Goal: Task Accomplishment & Management: Use online tool/utility

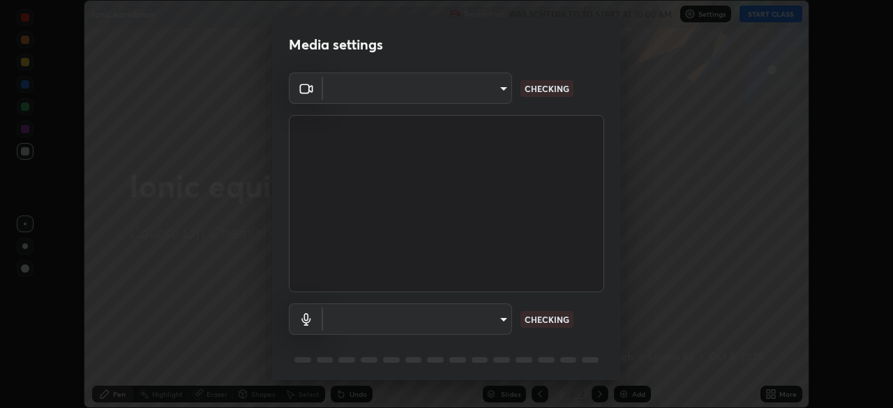
scroll to position [50, 0]
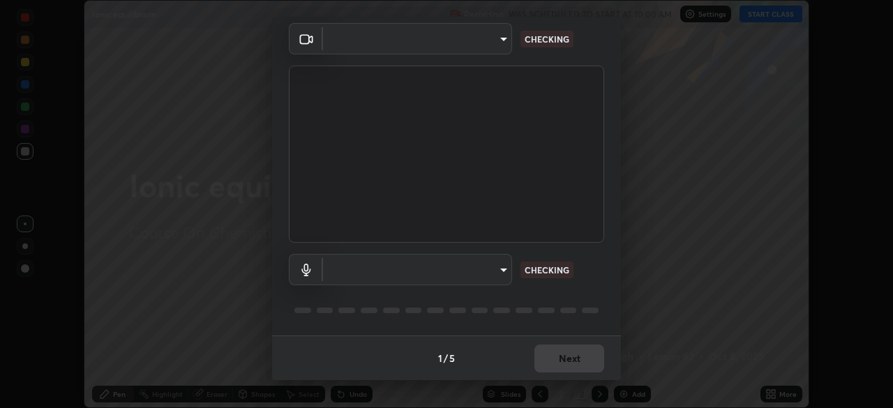
type input "ca2178d49a5cb12192a3fb46c4f9e24c845582a8c54499e9c28839f421edfd75"
click at [419, 275] on body "Erase all Ionic equilibrium Recording WAS SCHEDULED TO START AT 10:00 AM Settin…" at bounding box center [446, 204] width 893 height 408
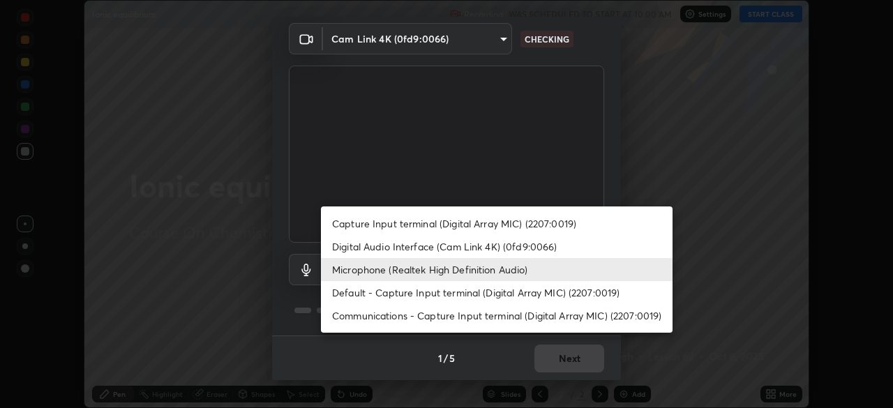
click at [402, 288] on li "Default - Capture Input terminal (Digital Array MIC) (2207:0019)" at bounding box center [497, 292] width 352 height 23
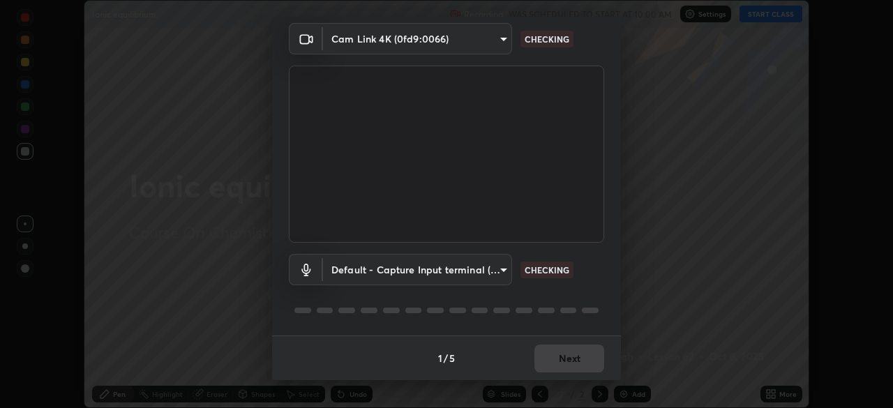
click at [396, 272] on body "Erase all Ionic equilibrium Recording WAS SCHEDULED TO START AT 10:00 AM Settin…" at bounding box center [446, 204] width 893 height 408
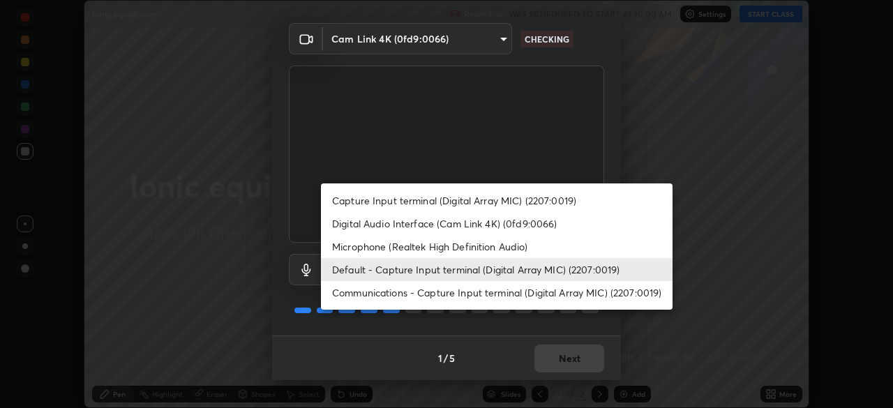
click at [394, 242] on li "Microphone (Realtek High Definition Audio)" at bounding box center [497, 246] width 352 height 23
type input "86aec7d829e42e6ea268cdcc98ba0c704b8f2fc3d2d016a195b452ad7add0abf"
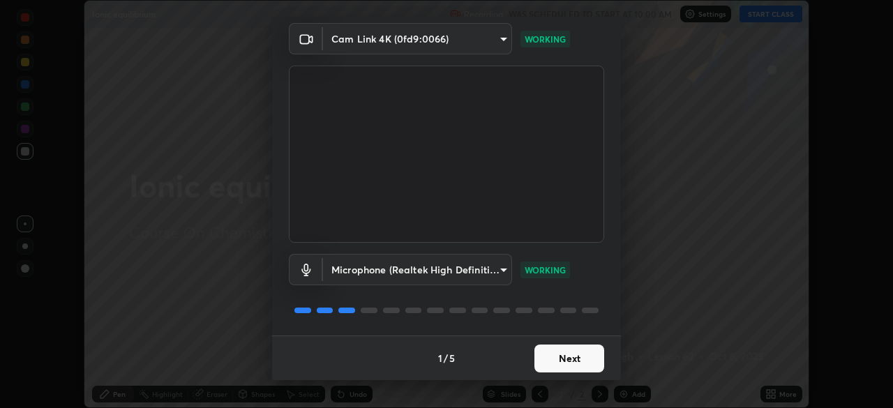
click at [564, 348] on button "Next" at bounding box center [570, 359] width 70 height 28
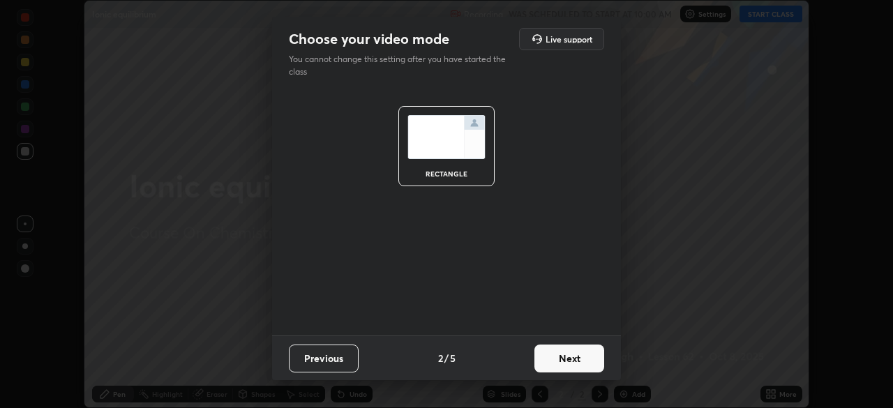
scroll to position [0, 0]
click at [568, 354] on button "Next" at bounding box center [570, 359] width 70 height 28
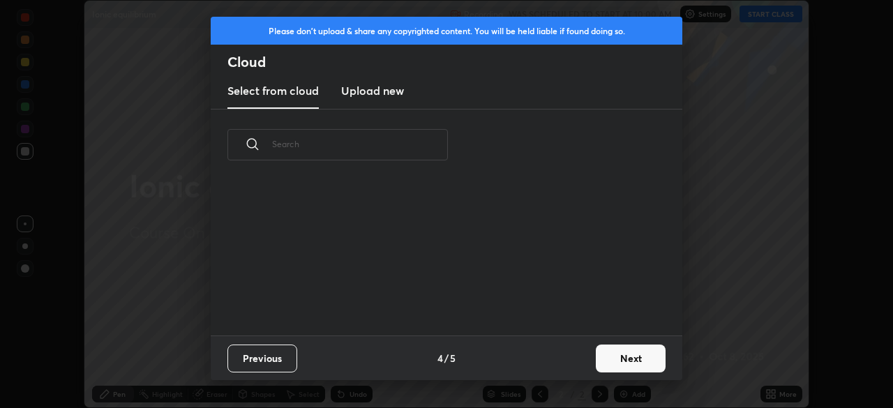
click at [596, 357] on button "Next" at bounding box center [631, 359] width 70 height 28
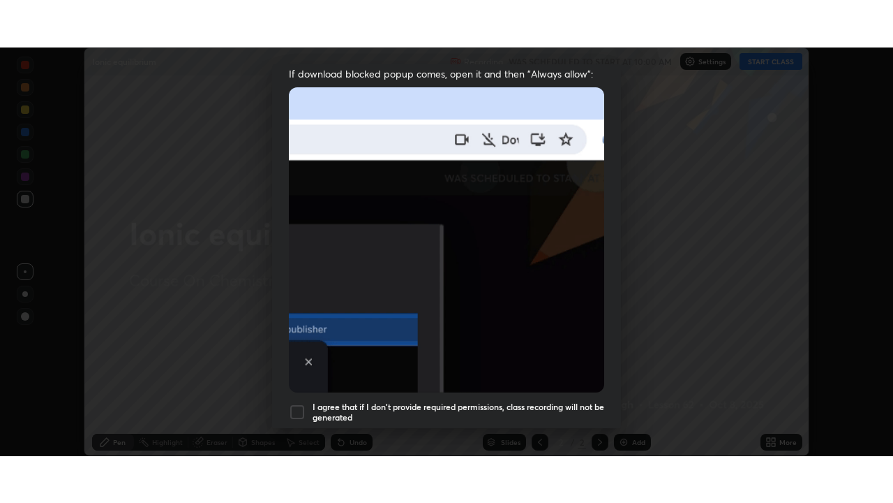
scroll to position [334, 0]
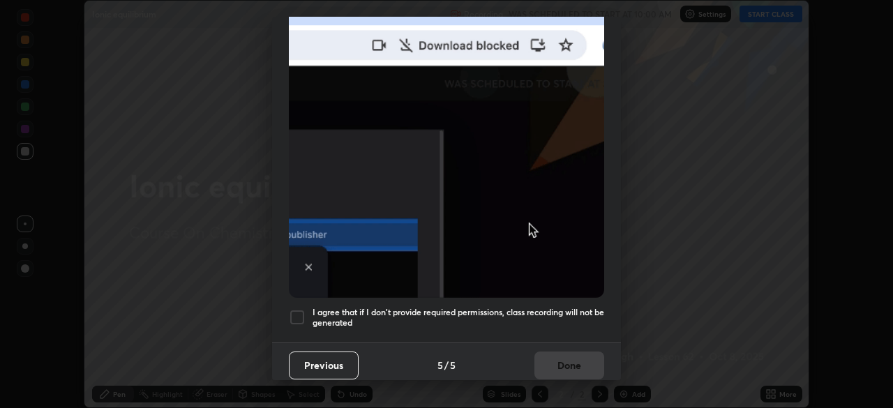
click at [297, 313] on div at bounding box center [297, 317] width 17 height 17
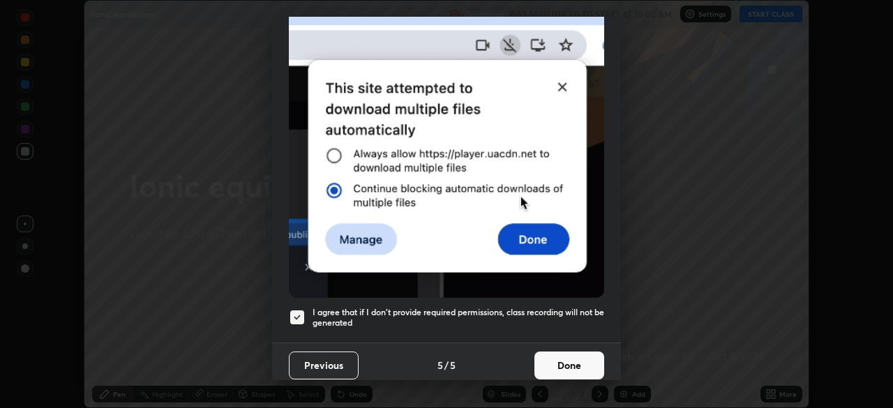
click at [572, 357] on button "Done" at bounding box center [570, 366] width 70 height 28
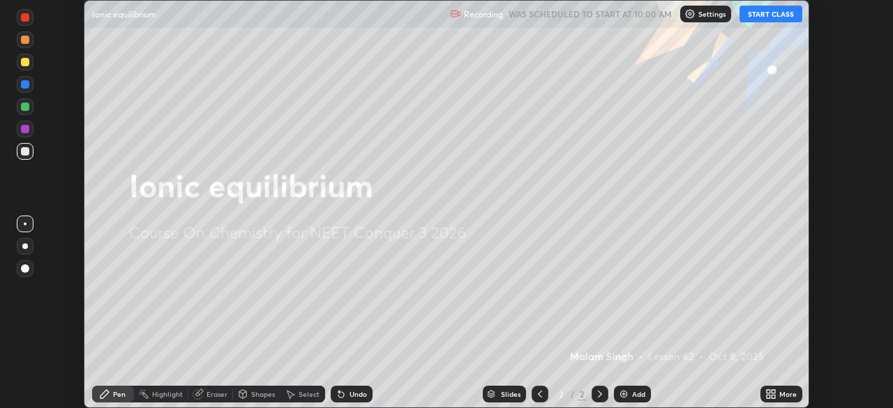
click at [776, 13] on button "START CLASS" at bounding box center [771, 14] width 63 height 17
click at [775, 397] on icon at bounding box center [773, 396] width 3 height 3
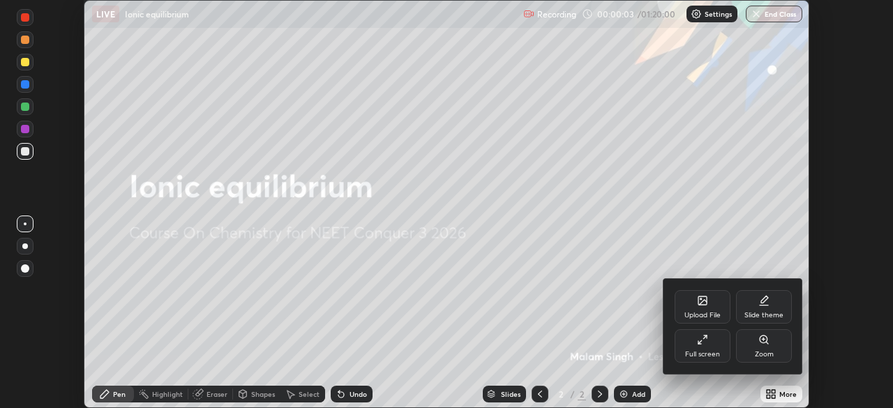
click at [701, 352] on div "Full screen" at bounding box center [702, 354] width 35 height 7
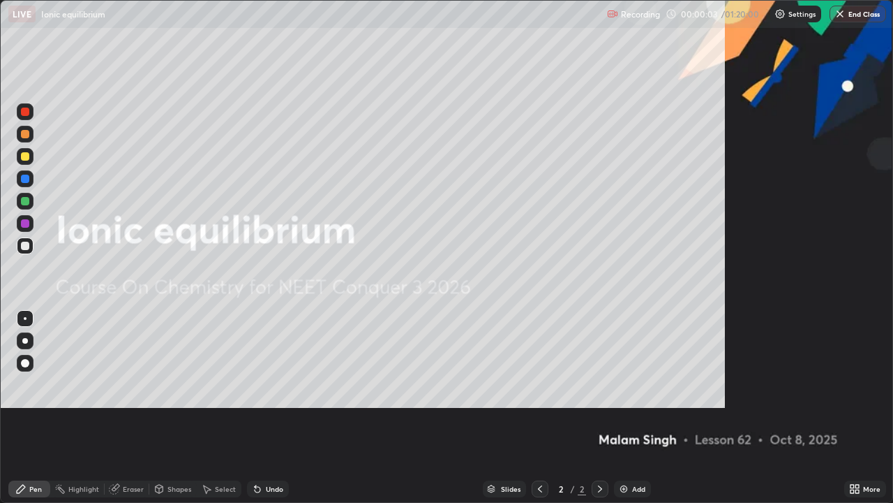
scroll to position [503, 893]
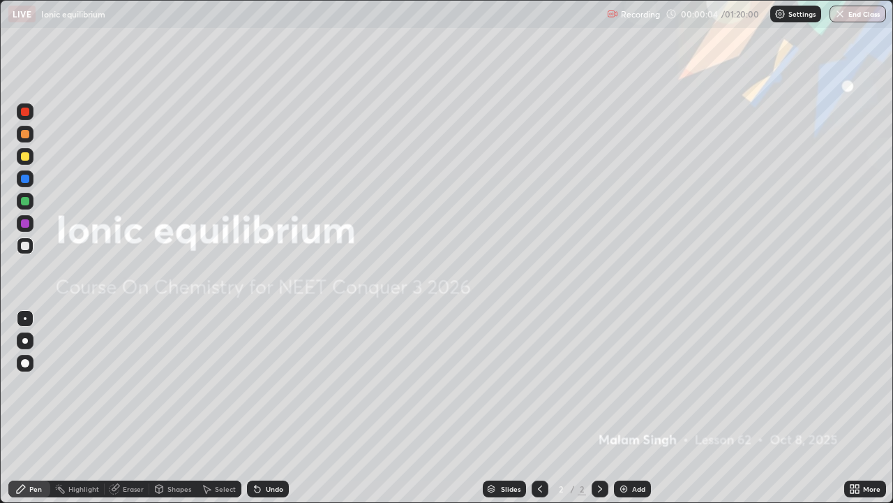
click at [633, 408] on div "Add" at bounding box center [638, 488] width 13 height 7
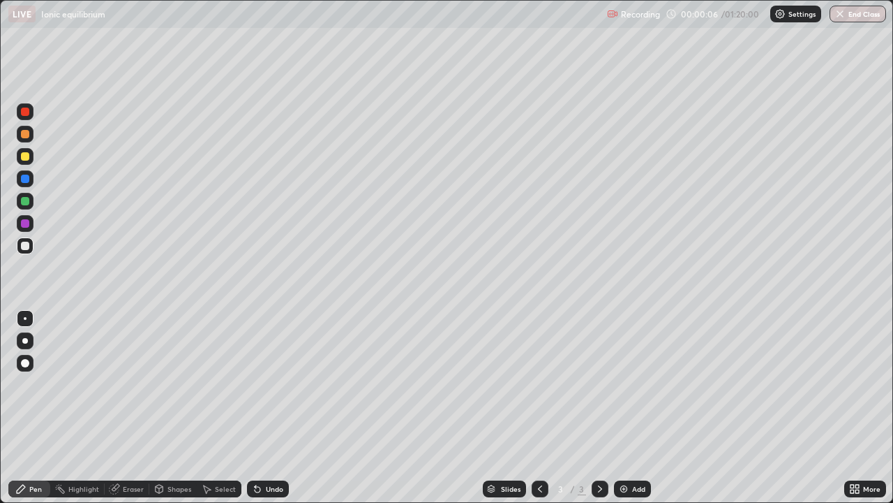
click at [31, 345] on div at bounding box center [25, 340] width 17 height 17
click at [24, 141] on div at bounding box center [25, 134] width 17 height 17
click at [133, 408] on div "Eraser" at bounding box center [133, 488] width 21 height 7
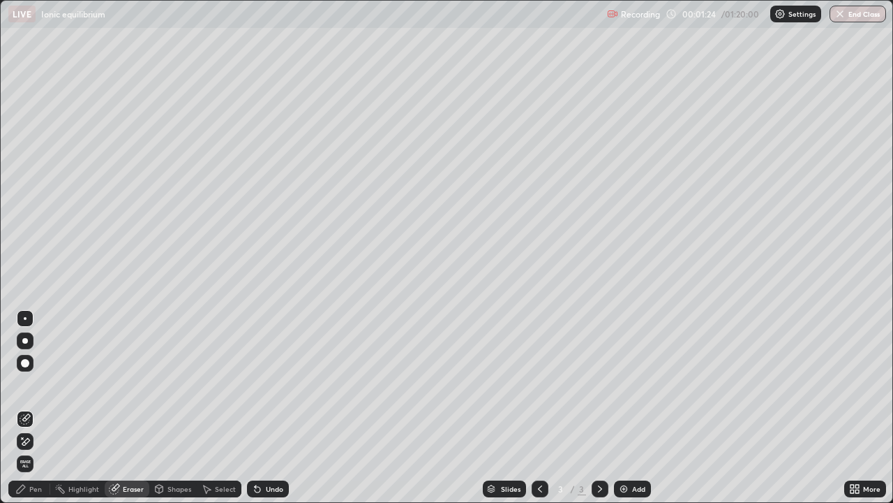
click at [34, 408] on div "Pen" at bounding box center [35, 488] width 13 height 7
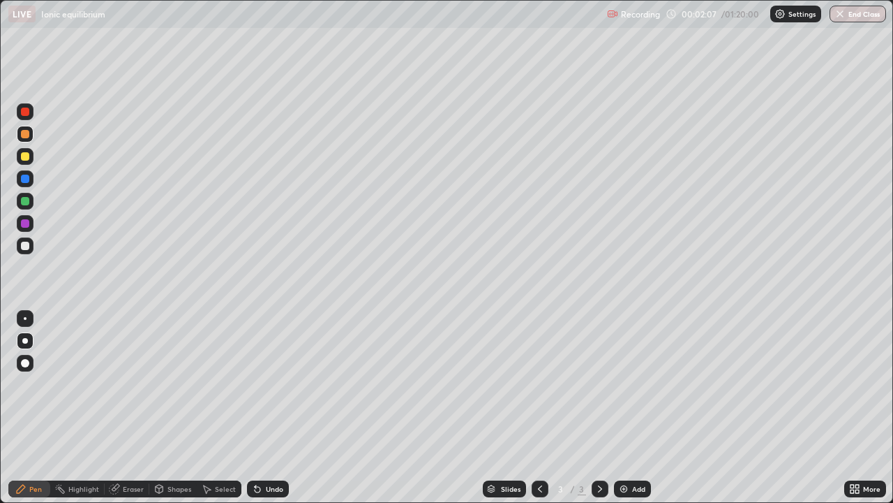
click at [27, 244] on div at bounding box center [25, 246] width 8 height 8
click at [24, 159] on div at bounding box center [25, 156] width 8 height 8
click at [22, 249] on div at bounding box center [25, 245] width 17 height 17
click at [274, 408] on div "Undo" at bounding box center [274, 488] width 17 height 7
click at [137, 408] on div "Eraser" at bounding box center [133, 488] width 21 height 7
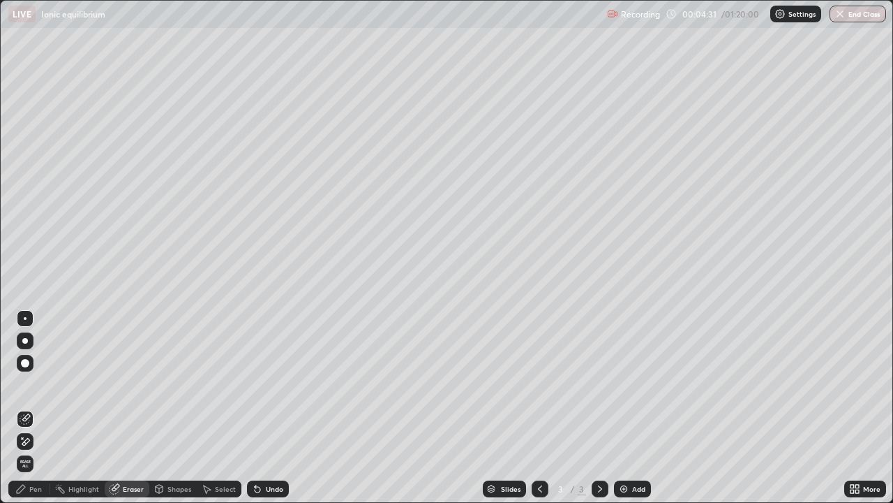
click at [40, 408] on div "Pen" at bounding box center [35, 488] width 13 height 7
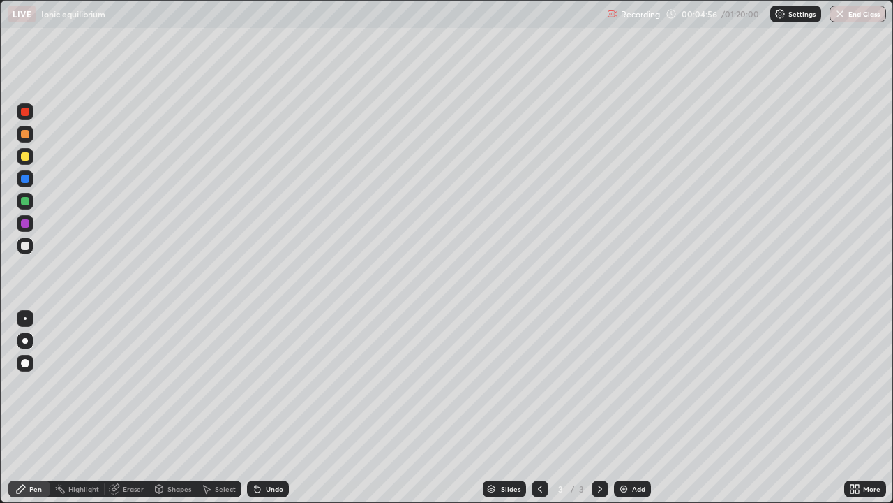
click at [139, 408] on div "Eraser" at bounding box center [133, 488] width 21 height 7
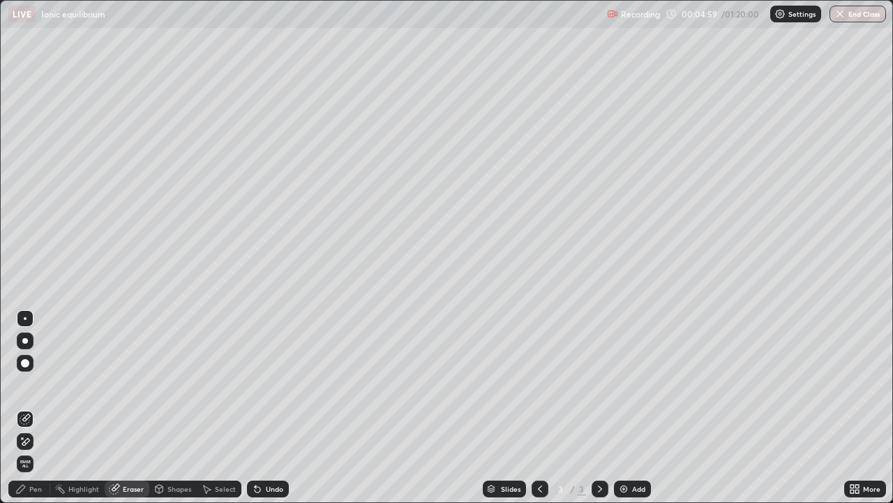
click at [33, 408] on div "Pen" at bounding box center [35, 488] width 13 height 7
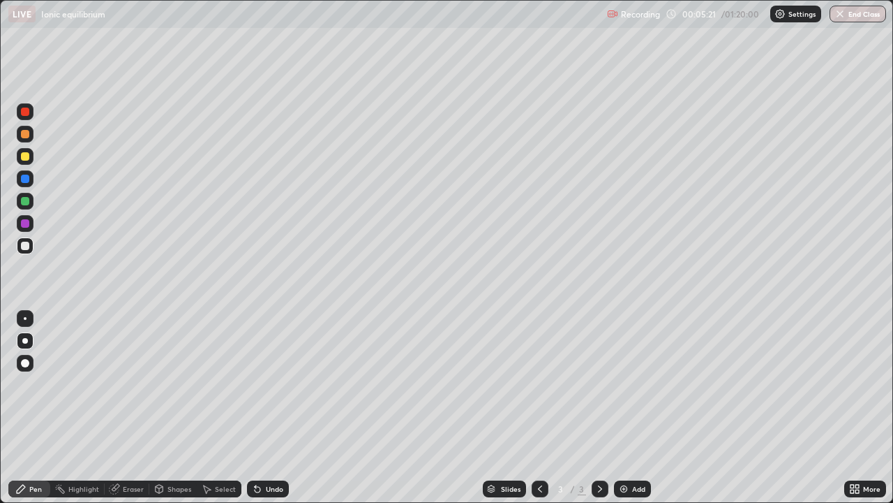
click at [22, 151] on div at bounding box center [25, 156] width 17 height 17
click at [26, 246] on div at bounding box center [25, 246] width 8 height 8
click at [621, 408] on img at bounding box center [623, 488] width 11 height 11
click at [23, 137] on div at bounding box center [25, 134] width 8 height 8
click at [171, 408] on div "Shapes" at bounding box center [180, 488] width 24 height 7
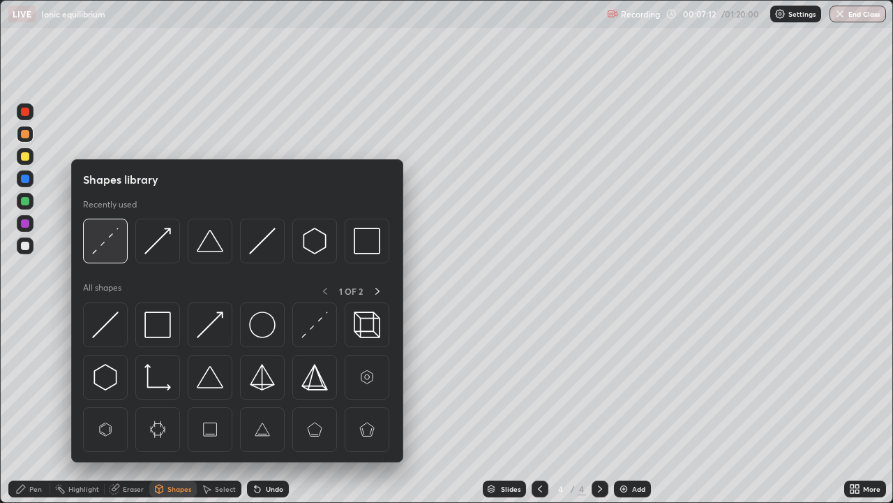
click at [107, 244] on img at bounding box center [105, 241] width 27 height 27
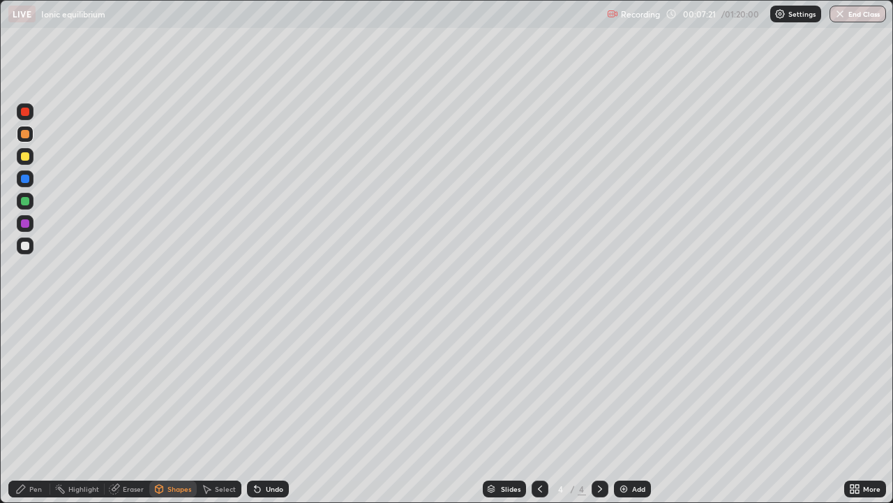
click at [36, 408] on div "Pen" at bounding box center [35, 488] width 13 height 7
click at [25, 245] on div at bounding box center [25, 246] width 8 height 8
click at [24, 156] on div at bounding box center [25, 156] width 8 height 8
click at [124, 408] on div "Eraser" at bounding box center [127, 488] width 45 height 17
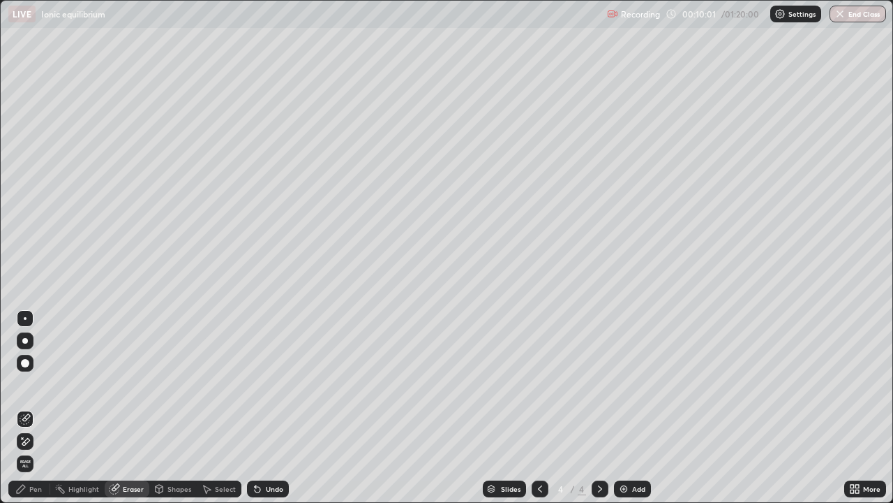
click at [40, 408] on div "Pen" at bounding box center [35, 488] width 13 height 7
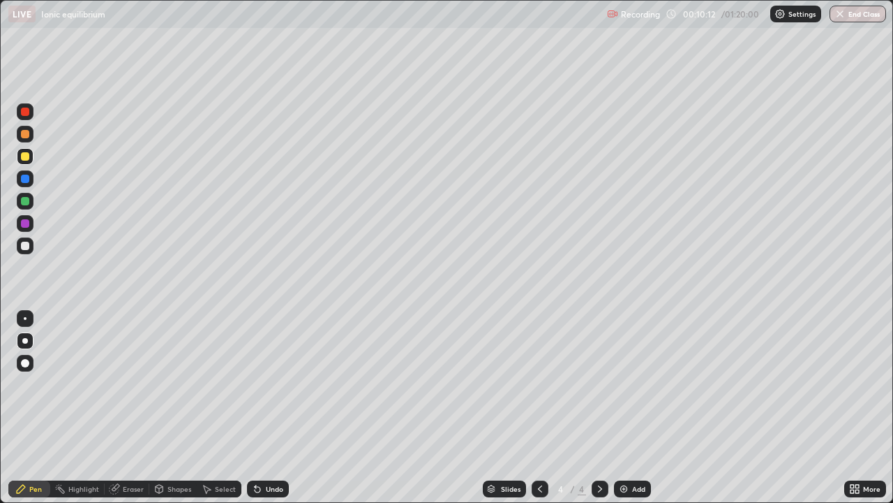
click at [24, 246] on div at bounding box center [25, 246] width 8 height 8
click at [125, 408] on div "Eraser" at bounding box center [133, 488] width 21 height 7
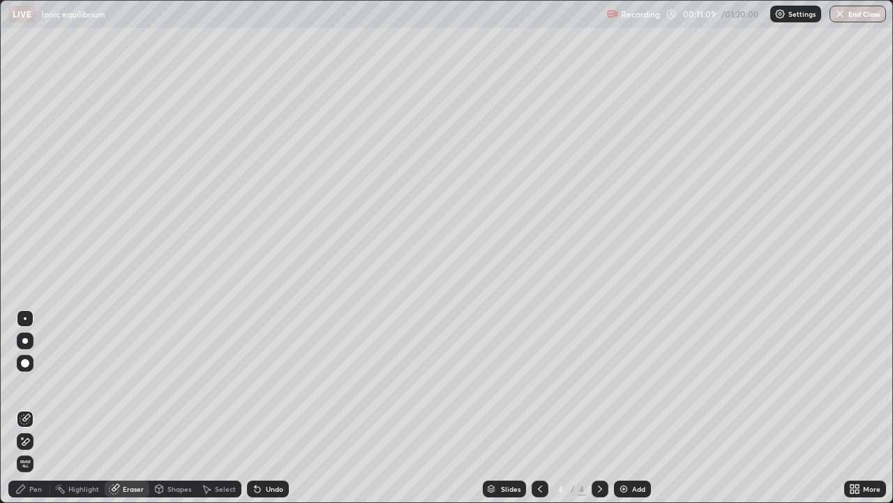
click at [40, 408] on div "Pen" at bounding box center [35, 488] width 13 height 7
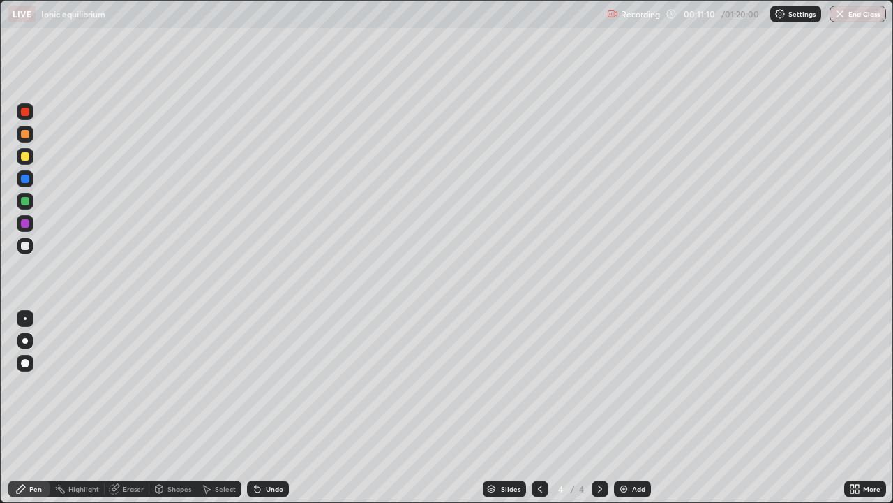
click at [24, 142] on div at bounding box center [25, 134] width 17 height 17
click at [135, 408] on div "Eraser" at bounding box center [133, 488] width 21 height 7
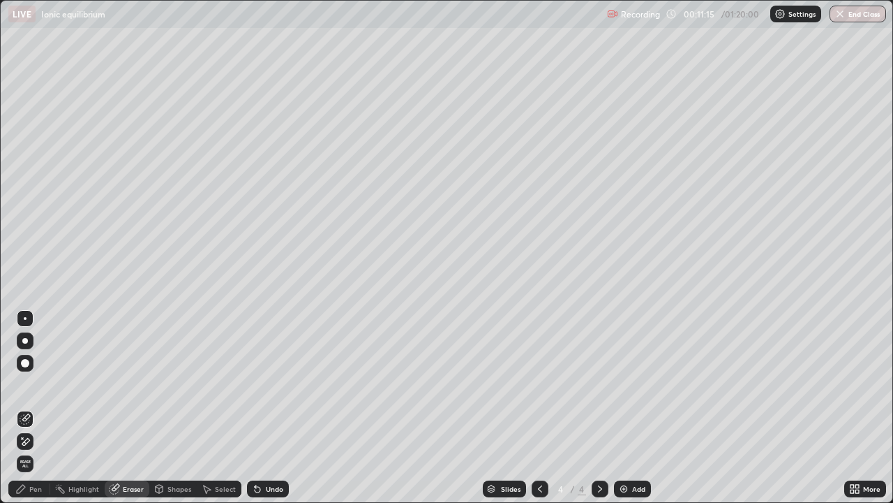
click at [44, 408] on div "Pen" at bounding box center [29, 488] width 42 height 17
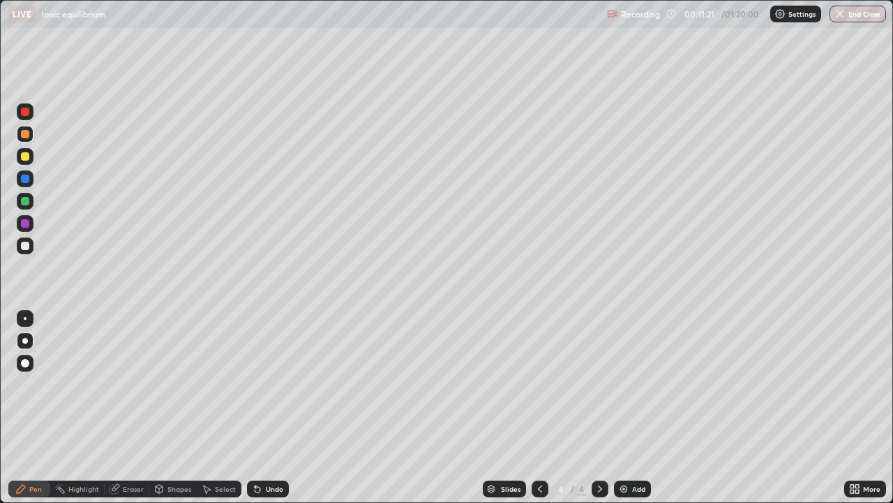
click at [22, 247] on div at bounding box center [25, 246] width 8 height 8
click at [33, 129] on div at bounding box center [25, 134] width 17 height 17
click at [24, 112] on div at bounding box center [25, 111] width 8 height 8
click at [628, 408] on div "Add" at bounding box center [632, 488] width 37 height 17
click at [23, 135] on div at bounding box center [25, 134] width 8 height 8
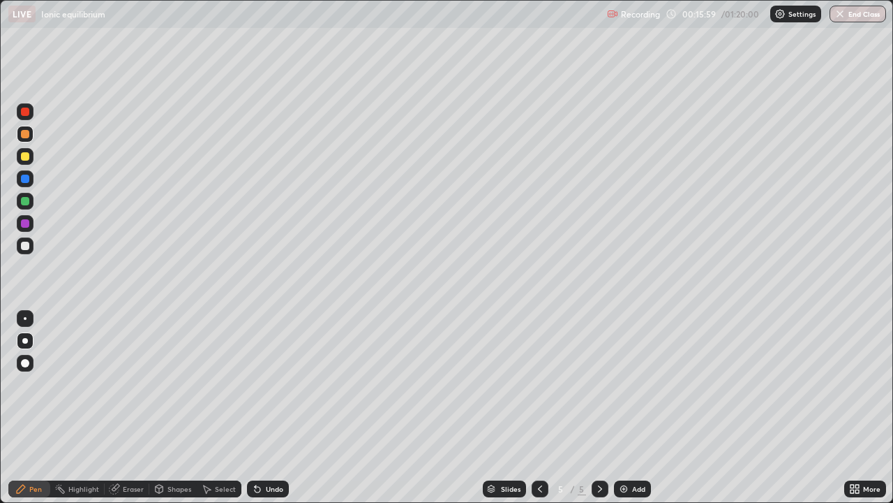
click at [255, 408] on icon at bounding box center [255, 485] width 1 height 1
click at [25, 202] on div at bounding box center [25, 201] width 8 height 8
click at [624, 408] on img at bounding box center [623, 488] width 11 height 11
click at [22, 134] on div at bounding box center [25, 134] width 8 height 8
click at [24, 245] on div at bounding box center [25, 246] width 8 height 8
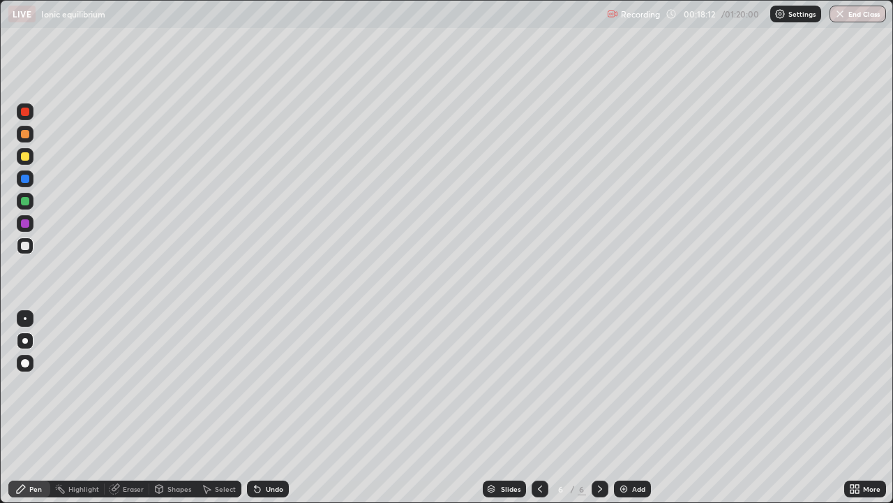
click at [22, 155] on div at bounding box center [25, 156] width 8 height 8
click at [25, 244] on div at bounding box center [25, 246] width 8 height 8
click at [24, 159] on div at bounding box center [25, 156] width 8 height 8
click at [29, 244] on div at bounding box center [25, 246] width 8 height 8
click at [125, 408] on div "Eraser" at bounding box center [133, 488] width 21 height 7
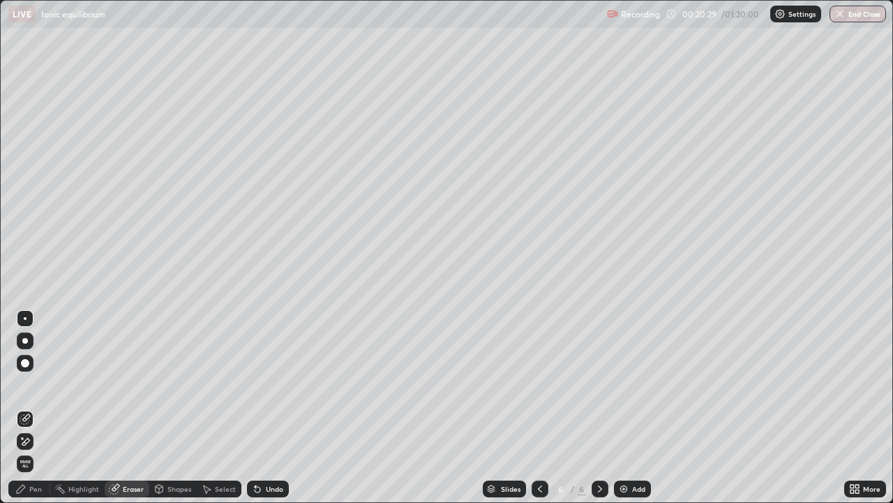
click at [40, 408] on div "Pen" at bounding box center [29, 488] width 42 height 17
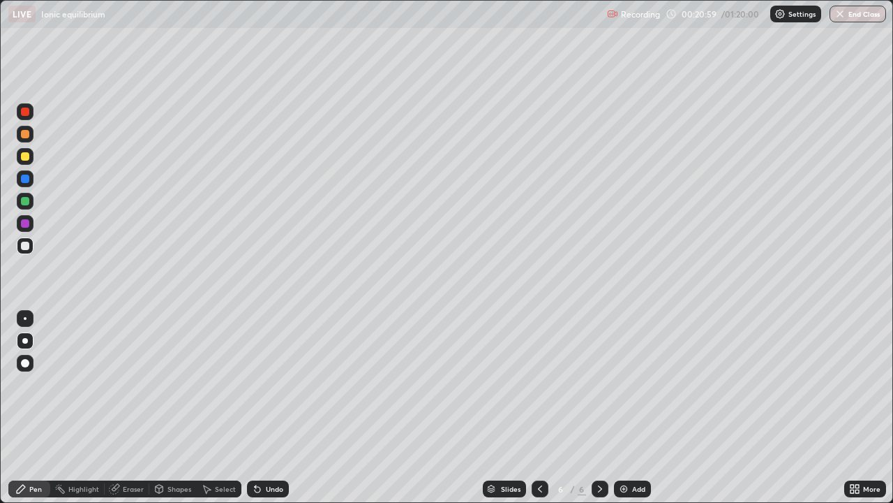
click at [22, 141] on div at bounding box center [25, 134] width 17 height 17
click at [620, 408] on img at bounding box center [623, 488] width 11 height 11
click at [23, 155] on div at bounding box center [25, 156] width 8 height 8
click at [27, 135] on div at bounding box center [25, 134] width 8 height 8
click at [21, 248] on div at bounding box center [25, 245] width 17 height 17
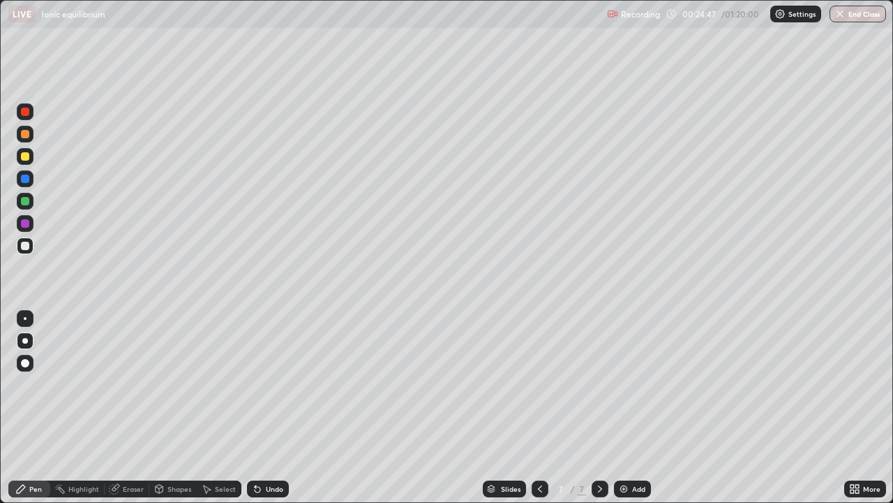
click at [168, 408] on div "Shapes" at bounding box center [180, 488] width 24 height 7
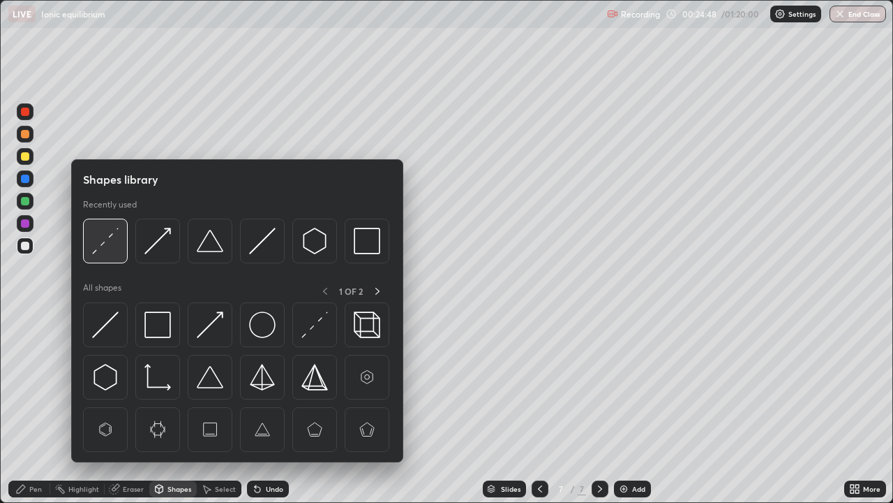
click at [98, 239] on img at bounding box center [105, 241] width 27 height 27
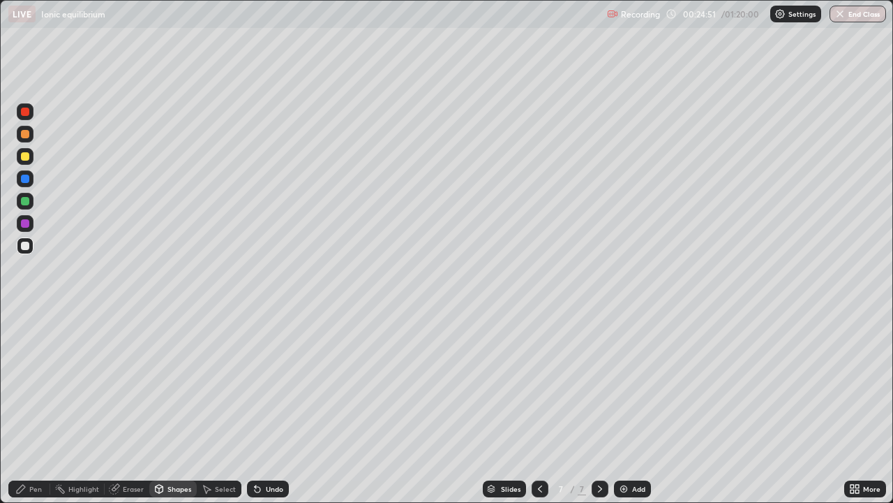
click at [28, 408] on div "Pen" at bounding box center [29, 488] width 42 height 17
click at [623, 408] on img at bounding box center [623, 488] width 11 height 11
click at [26, 154] on div at bounding box center [25, 156] width 8 height 8
click at [25, 132] on div at bounding box center [25, 134] width 8 height 8
click at [27, 246] on div at bounding box center [25, 246] width 8 height 8
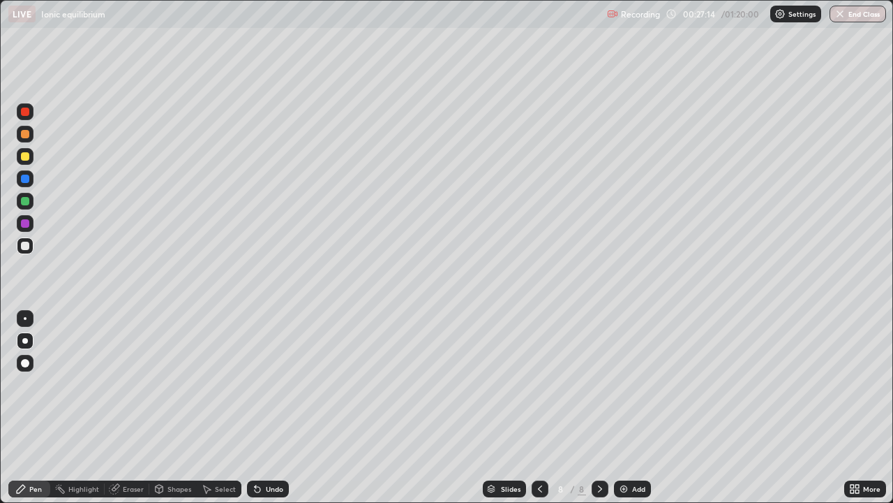
click at [27, 155] on div at bounding box center [25, 156] width 8 height 8
click at [22, 248] on div at bounding box center [25, 246] width 8 height 8
click at [258, 408] on icon at bounding box center [257, 488] width 11 height 11
click at [258, 408] on icon at bounding box center [258, 490] width 6 height 6
click at [25, 157] on div at bounding box center [25, 156] width 8 height 8
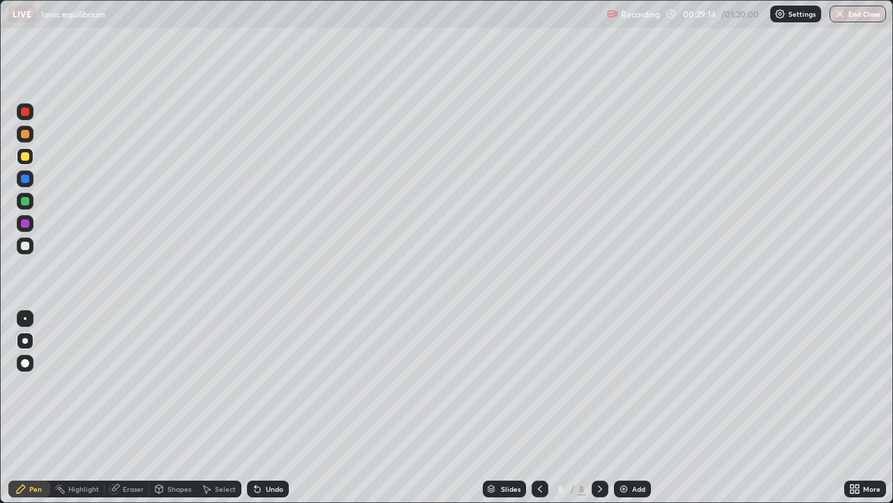
click at [27, 245] on div at bounding box center [25, 246] width 8 height 8
click at [27, 137] on div at bounding box center [25, 134] width 8 height 8
click at [25, 244] on div at bounding box center [25, 246] width 8 height 8
click at [29, 141] on div at bounding box center [25, 134] width 17 height 17
click at [27, 248] on div at bounding box center [25, 246] width 8 height 8
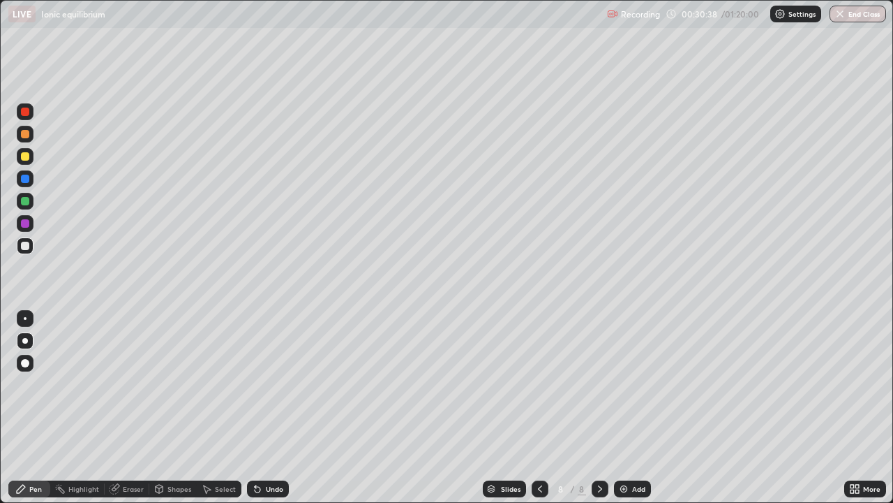
click at [28, 202] on div at bounding box center [25, 201] width 8 height 8
click at [24, 244] on div at bounding box center [25, 246] width 8 height 8
click at [258, 408] on icon at bounding box center [258, 490] width 6 height 6
click at [168, 408] on div "Shapes" at bounding box center [180, 488] width 24 height 7
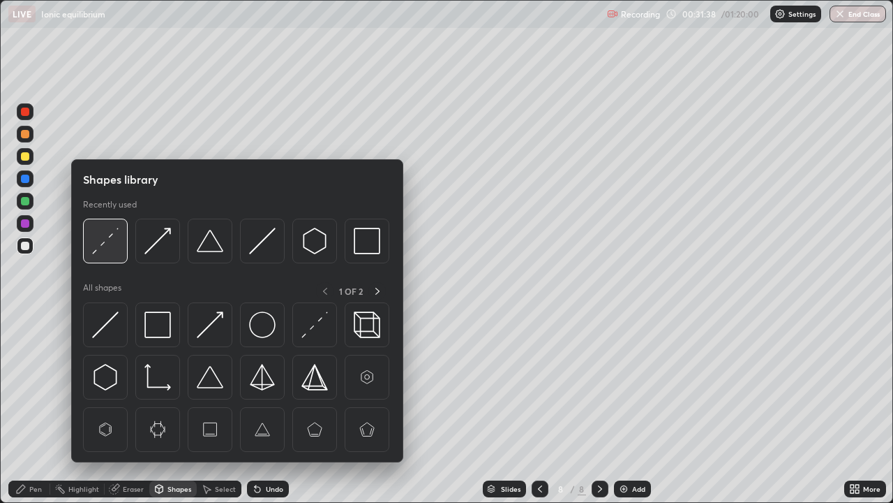
click at [104, 242] on img at bounding box center [105, 241] width 27 height 27
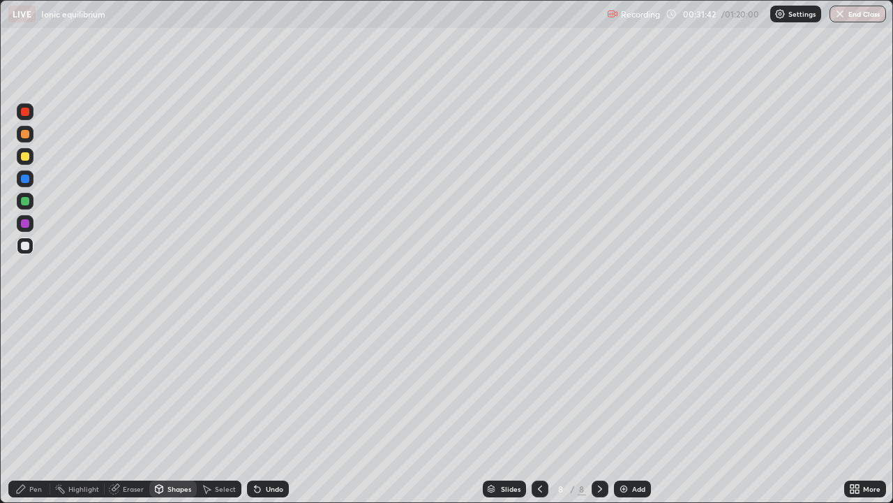
click at [39, 408] on div "Pen" at bounding box center [35, 488] width 13 height 7
click at [22, 136] on div at bounding box center [25, 134] width 8 height 8
click at [27, 204] on div at bounding box center [25, 201] width 8 height 8
click at [29, 158] on div at bounding box center [25, 156] width 8 height 8
click at [25, 199] on div at bounding box center [25, 201] width 8 height 8
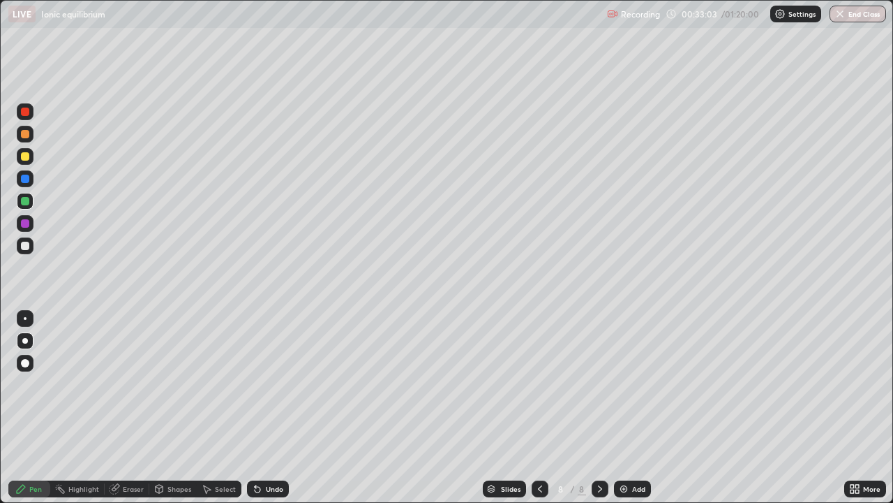
click at [24, 160] on div at bounding box center [25, 156] width 8 height 8
click at [24, 246] on div at bounding box center [25, 246] width 8 height 8
click at [133, 408] on div "Eraser" at bounding box center [133, 488] width 21 height 7
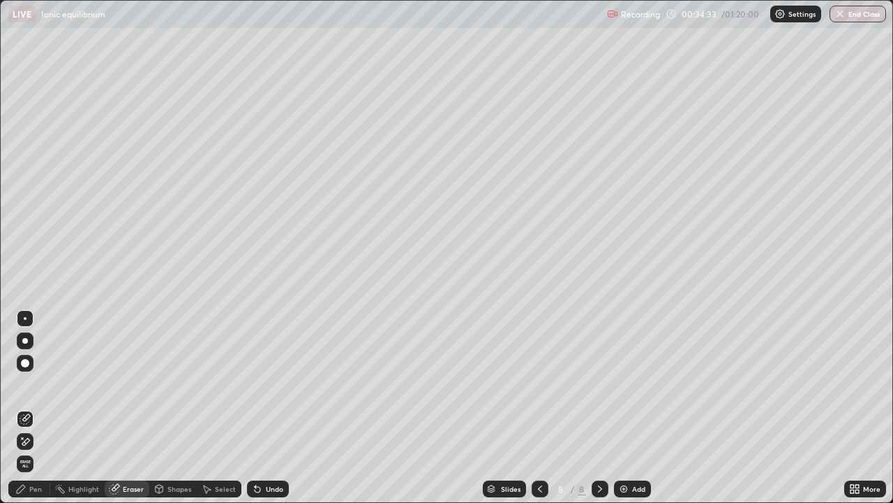
click at [40, 408] on div "Pen" at bounding box center [35, 488] width 13 height 7
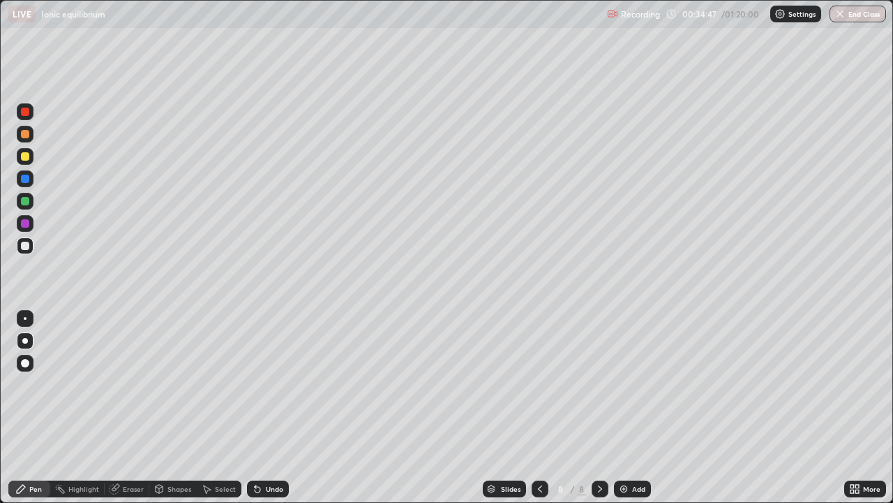
click at [28, 203] on div at bounding box center [25, 201] width 8 height 8
click at [625, 408] on img at bounding box center [623, 488] width 11 height 11
click at [24, 245] on div at bounding box center [25, 246] width 8 height 8
click at [29, 156] on div at bounding box center [25, 156] width 8 height 8
click at [262, 408] on div "Undo" at bounding box center [268, 488] width 42 height 17
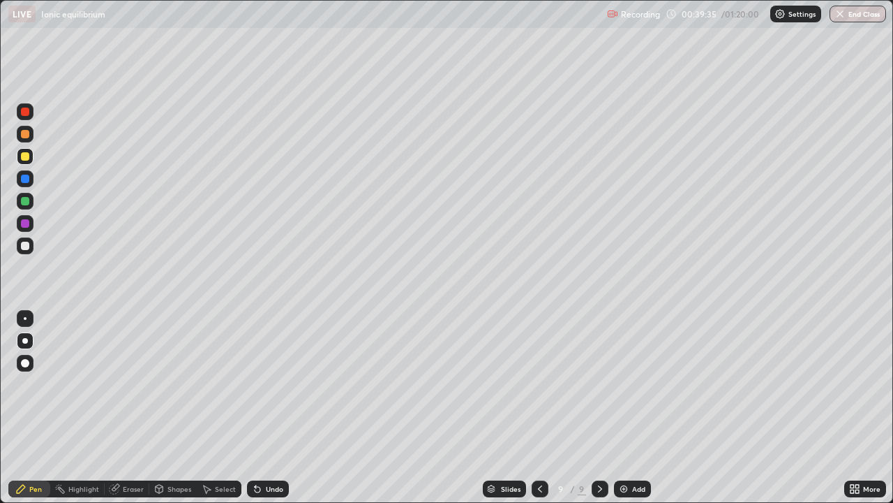
click at [267, 408] on div "Undo" at bounding box center [268, 488] width 42 height 17
click at [26, 246] on div at bounding box center [25, 246] width 8 height 8
click at [28, 134] on div at bounding box center [25, 134] width 8 height 8
click at [262, 408] on div "Undo" at bounding box center [268, 488] width 42 height 17
click at [21, 246] on div at bounding box center [25, 246] width 8 height 8
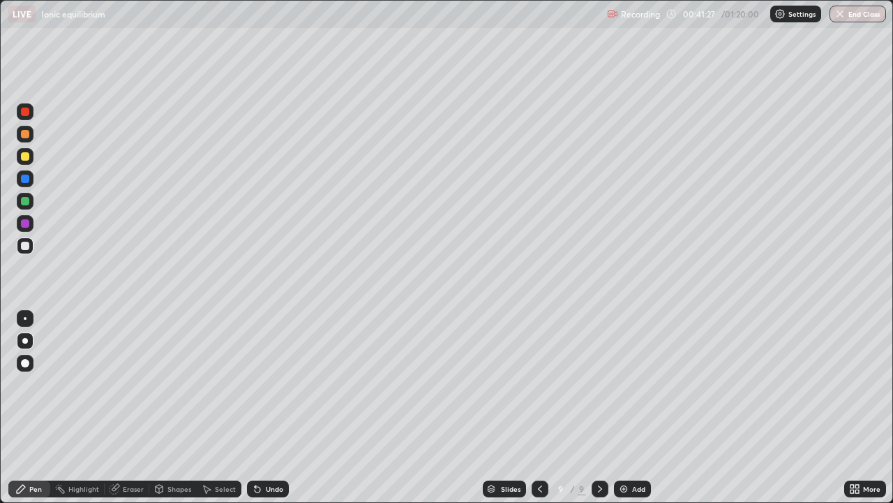
click at [625, 408] on img at bounding box center [623, 488] width 11 height 11
click at [27, 132] on div at bounding box center [25, 134] width 8 height 8
click at [22, 244] on div at bounding box center [25, 246] width 8 height 8
click at [27, 200] on div at bounding box center [25, 201] width 8 height 8
click at [23, 126] on div at bounding box center [25, 134] width 17 height 17
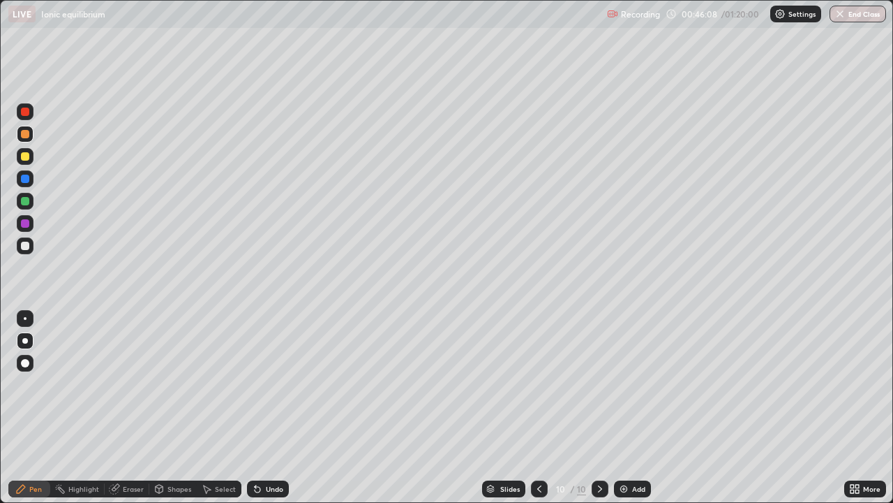
click at [623, 408] on img at bounding box center [623, 488] width 11 height 11
click at [140, 408] on div "Eraser" at bounding box center [133, 488] width 21 height 7
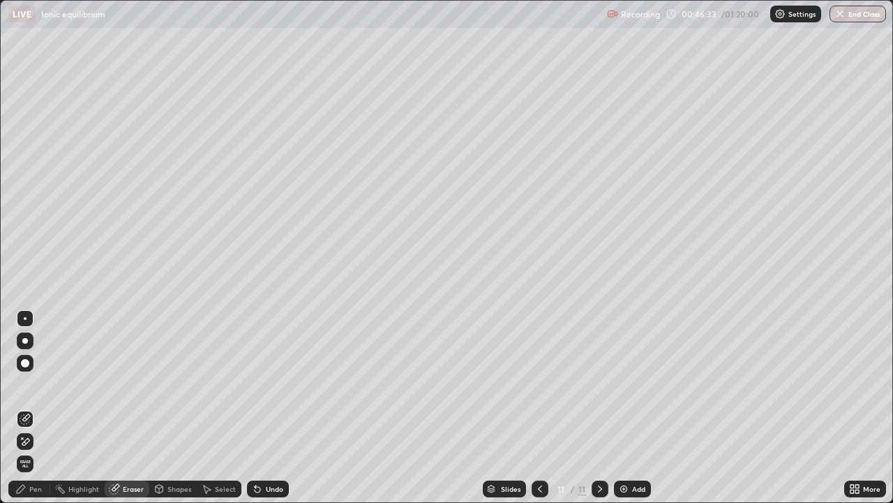
click at [43, 408] on div "Pen" at bounding box center [29, 488] width 42 height 17
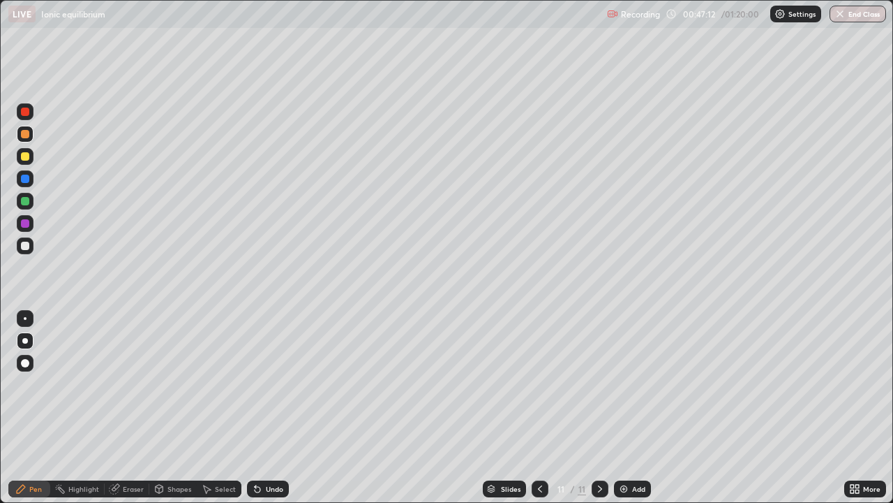
click at [22, 248] on div at bounding box center [25, 246] width 8 height 8
click at [27, 200] on div at bounding box center [25, 201] width 8 height 8
click at [22, 249] on div at bounding box center [25, 246] width 8 height 8
click at [26, 160] on div at bounding box center [25, 156] width 8 height 8
click at [538, 408] on icon at bounding box center [540, 488] width 4 height 7
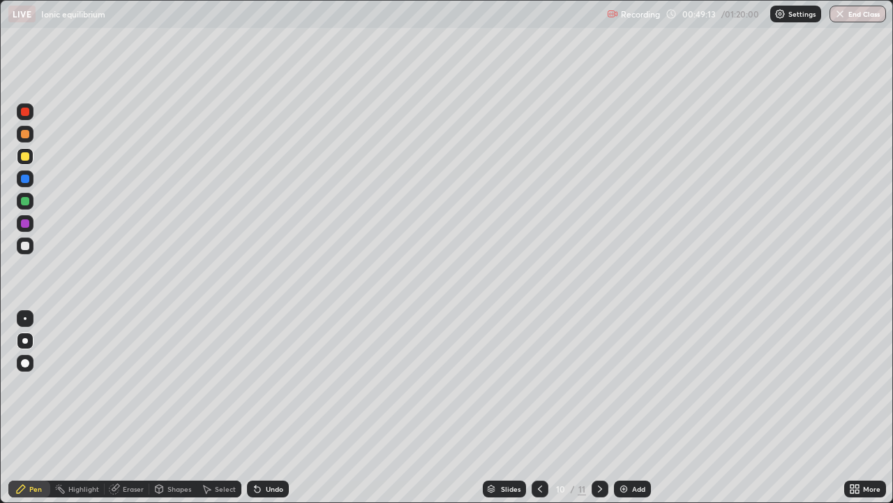
click at [539, 408] on icon at bounding box center [540, 488] width 11 height 11
click at [600, 408] on icon at bounding box center [600, 488] width 11 height 11
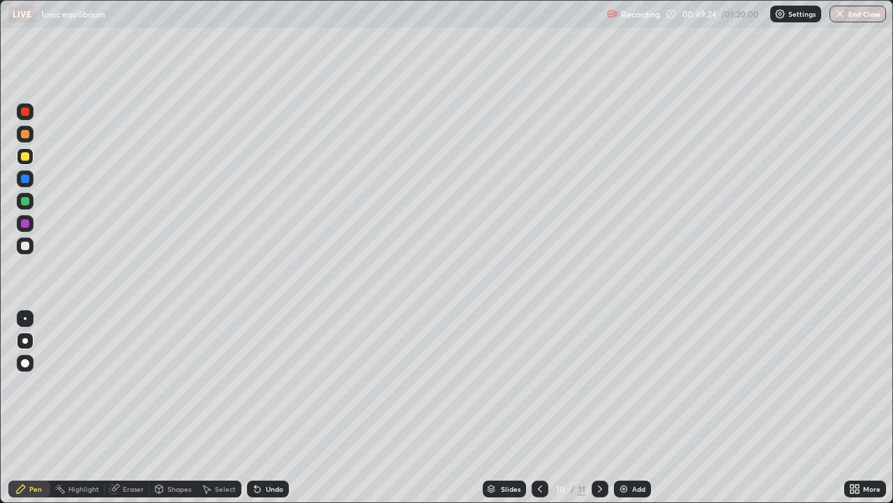
click at [600, 408] on icon at bounding box center [600, 488] width 11 height 11
click at [599, 408] on icon at bounding box center [600, 488] width 11 height 11
click at [626, 408] on img at bounding box center [623, 488] width 11 height 11
click at [24, 133] on div at bounding box center [25, 134] width 8 height 8
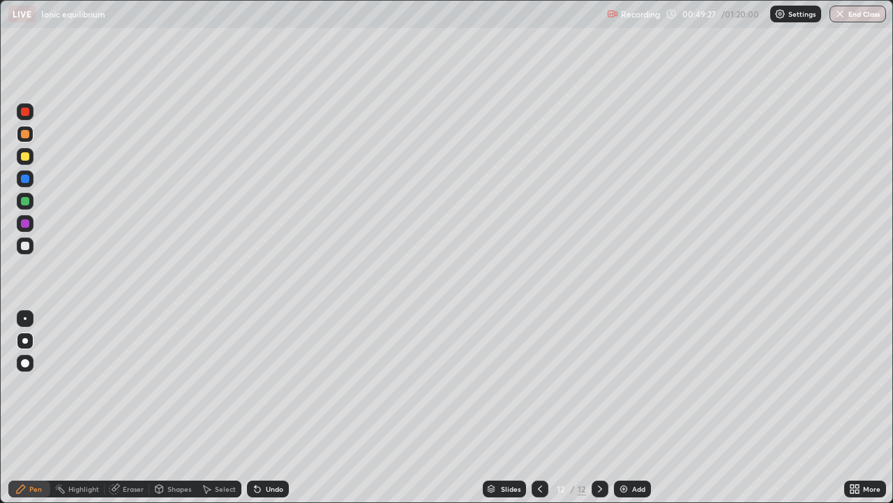
click at [24, 154] on div at bounding box center [25, 156] width 8 height 8
click at [24, 246] on div at bounding box center [25, 246] width 8 height 8
click at [20, 134] on div at bounding box center [25, 134] width 17 height 17
click at [23, 243] on div at bounding box center [25, 246] width 8 height 8
click at [22, 162] on div at bounding box center [25, 156] width 17 height 17
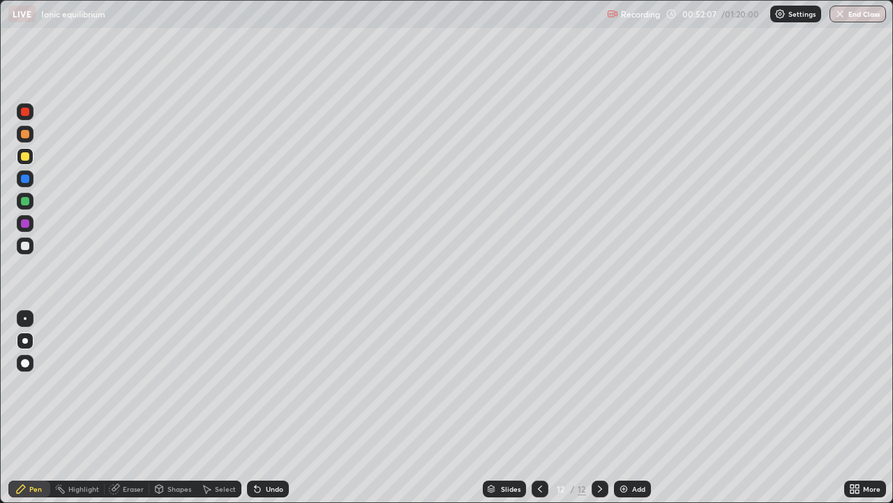
click at [269, 408] on div "Undo" at bounding box center [274, 488] width 17 height 7
click at [258, 408] on icon at bounding box center [257, 488] width 11 height 11
click at [27, 205] on div at bounding box center [25, 201] width 8 height 8
click at [261, 408] on icon at bounding box center [257, 488] width 11 height 11
click at [20, 251] on div at bounding box center [25, 245] width 17 height 17
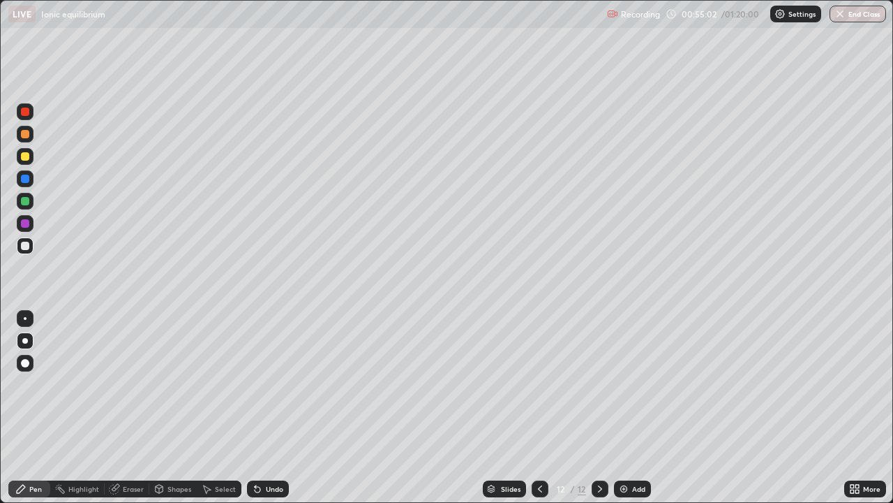
click at [24, 200] on div at bounding box center [25, 201] width 8 height 8
click at [24, 155] on div at bounding box center [25, 156] width 8 height 8
click at [133, 408] on div "Eraser" at bounding box center [133, 488] width 21 height 7
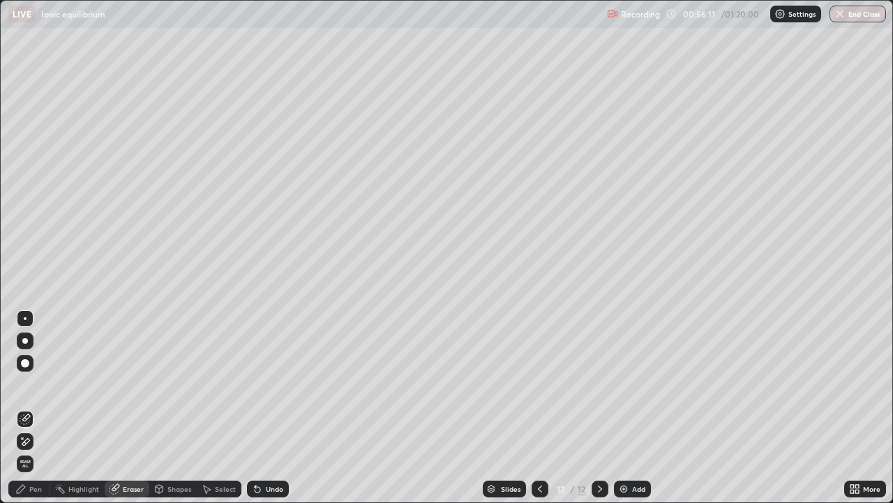
click at [35, 408] on div "Pen" at bounding box center [35, 488] width 13 height 7
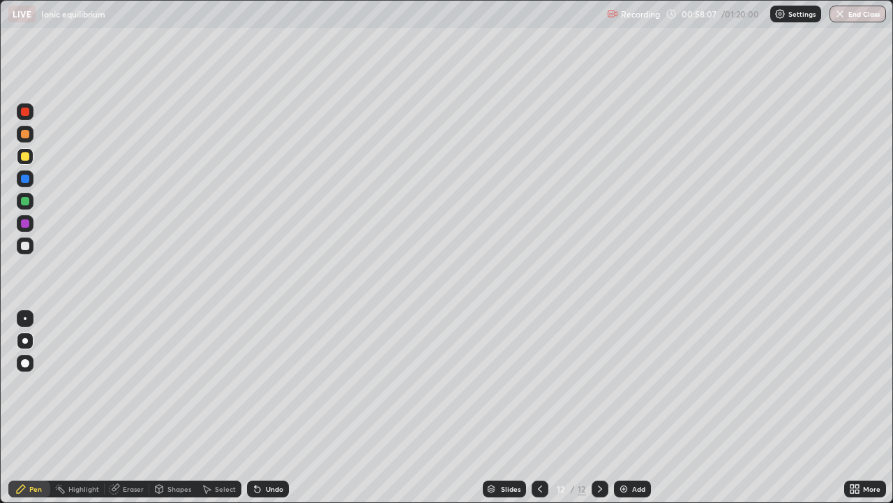
click at [637, 408] on div "Add" at bounding box center [638, 488] width 13 height 7
click at [26, 135] on div at bounding box center [25, 134] width 8 height 8
click at [27, 248] on div at bounding box center [25, 246] width 8 height 8
click at [535, 408] on icon at bounding box center [540, 488] width 11 height 11
click at [598, 408] on icon at bounding box center [600, 488] width 11 height 11
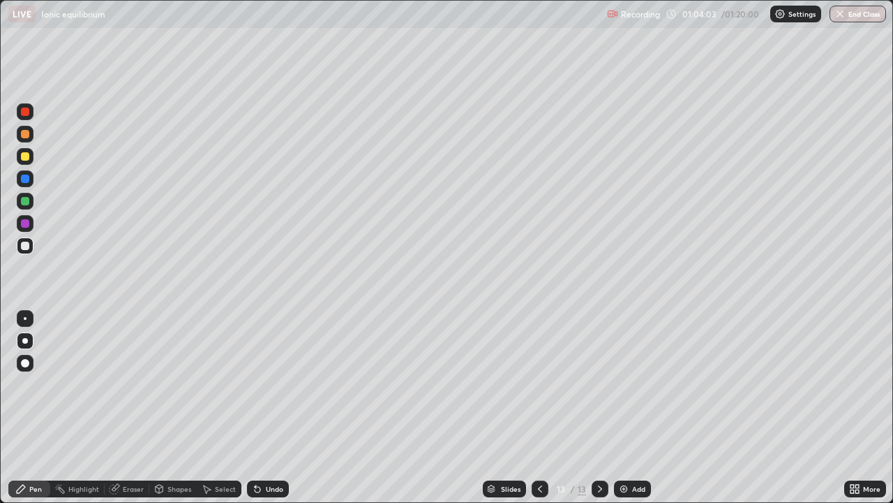
click at [122, 408] on div "Eraser" at bounding box center [127, 488] width 45 height 17
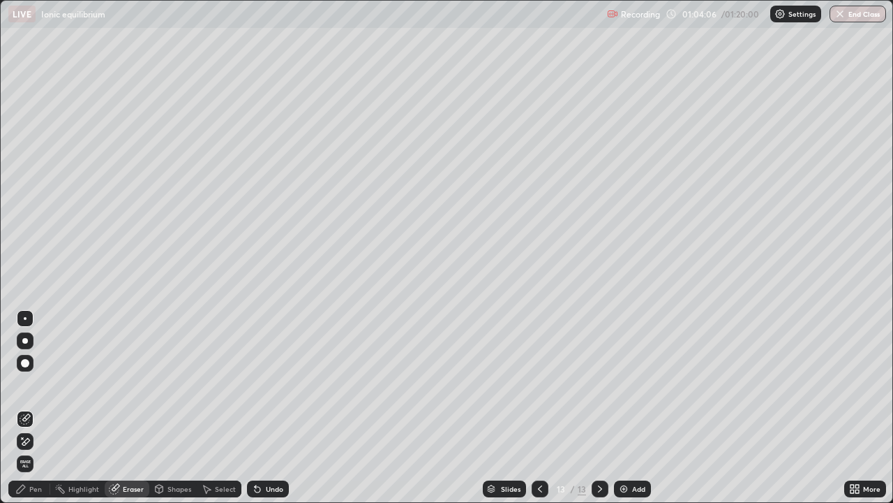
click at [35, 408] on div "Pen" at bounding box center [29, 488] width 42 height 17
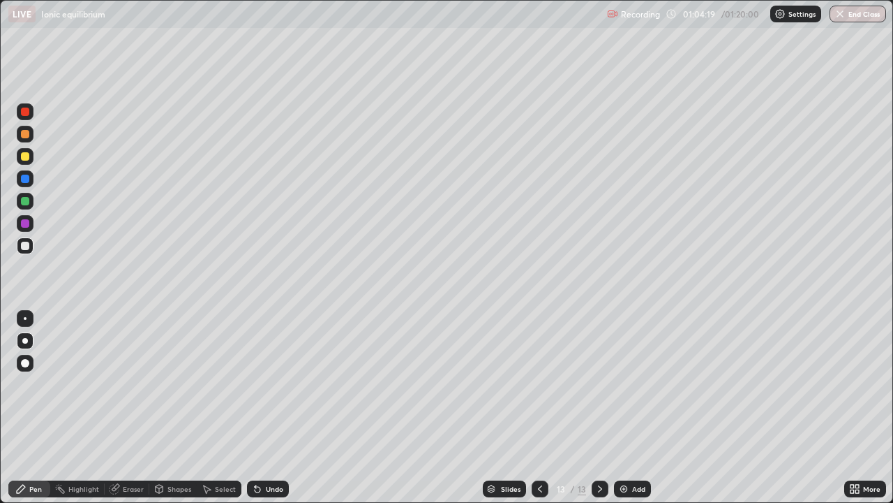
click at [27, 160] on div at bounding box center [25, 156] width 8 height 8
click at [24, 246] on div at bounding box center [25, 246] width 8 height 8
click at [130, 408] on div "Eraser" at bounding box center [127, 488] width 45 height 17
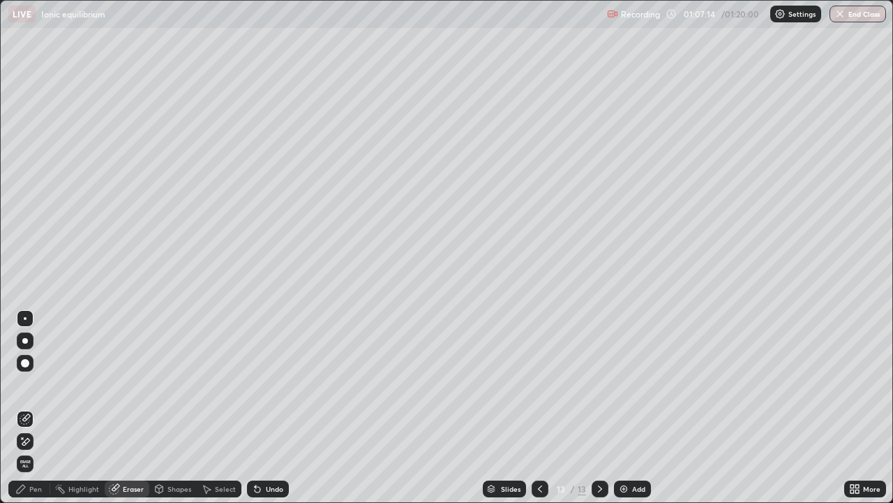
click at [37, 408] on div "Pen" at bounding box center [35, 488] width 13 height 7
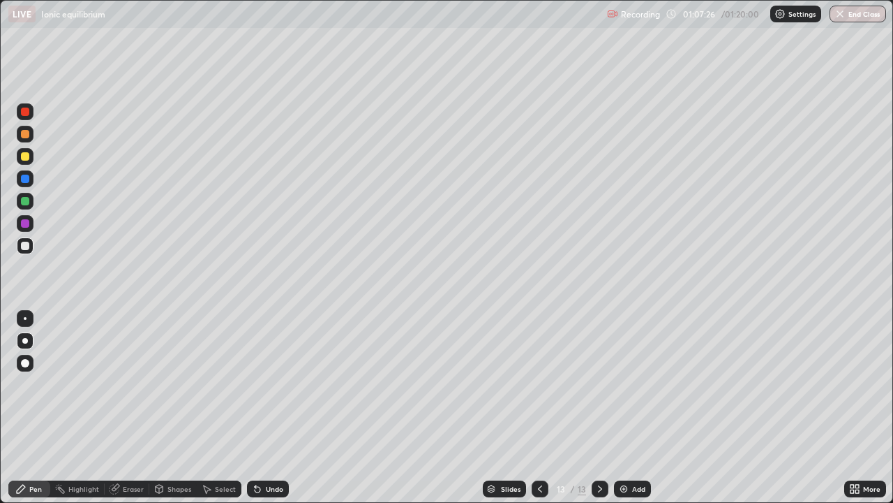
click at [20, 155] on div at bounding box center [25, 156] width 17 height 17
click at [31, 247] on div at bounding box center [25, 245] width 17 height 17
click at [533, 408] on div at bounding box center [540, 488] width 17 height 17
click at [24, 139] on div at bounding box center [25, 134] width 17 height 17
click at [24, 202] on div at bounding box center [25, 201] width 8 height 8
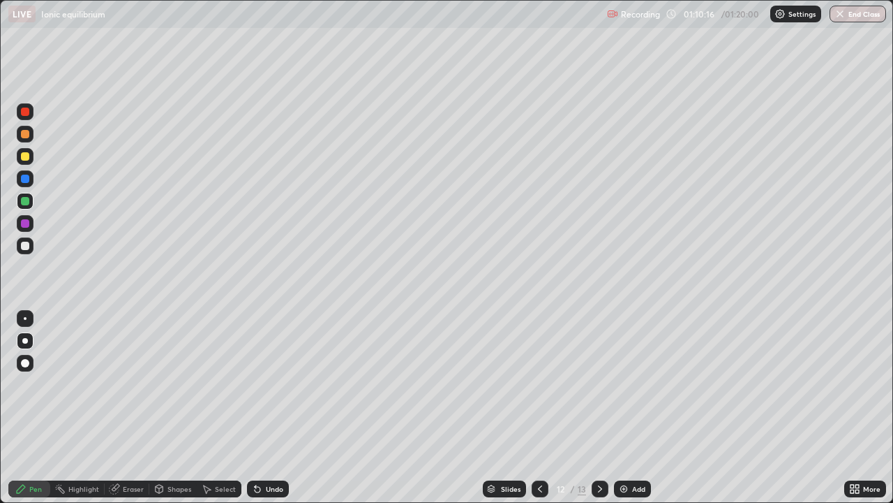
click at [538, 408] on icon at bounding box center [540, 488] width 11 height 11
click at [537, 408] on div at bounding box center [540, 488] width 17 height 17
click at [539, 408] on icon at bounding box center [540, 488] width 11 height 11
click at [24, 244] on div at bounding box center [25, 246] width 8 height 8
click at [599, 408] on icon at bounding box center [600, 488] width 11 height 11
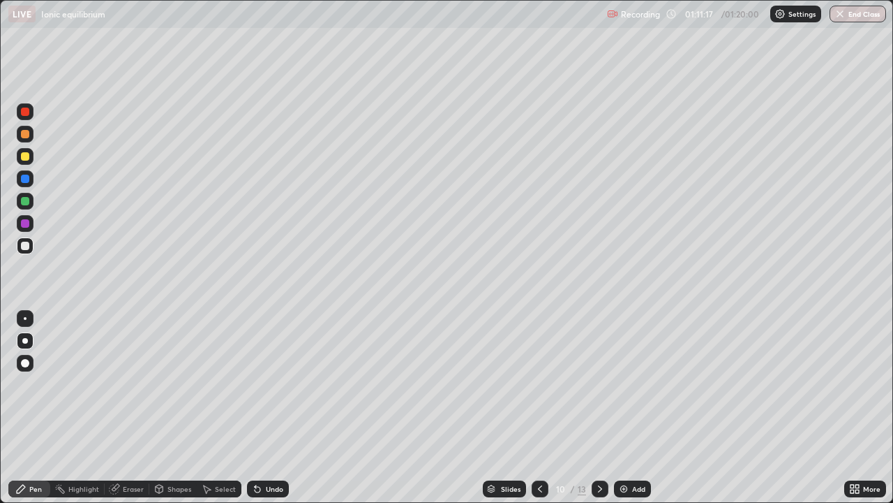
click at [599, 408] on icon at bounding box center [600, 488] width 11 height 11
click at [606, 408] on div at bounding box center [600, 488] width 17 height 17
click at [633, 408] on div "Add" at bounding box center [632, 488] width 37 height 17
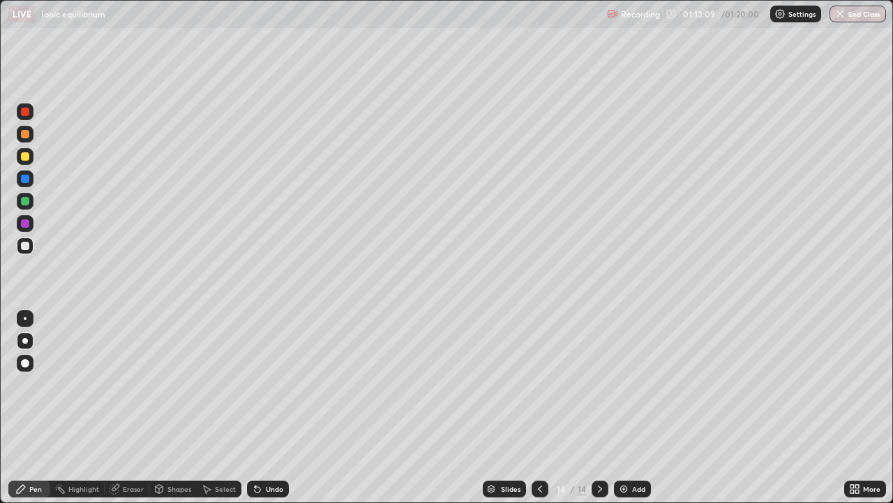
click at [17, 138] on div at bounding box center [25, 134] width 17 height 17
click at [20, 244] on div at bounding box center [25, 245] width 17 height 17
click at [255, 408] on icon at bounding box center [255, 485] width 1 height 1
click at [266, 408] on div "Undo" at bounding box center [274, 488] width 17 height 7
click at [267, 408] on div "Undo" at bounding box center [268, 488] width 42 height 17
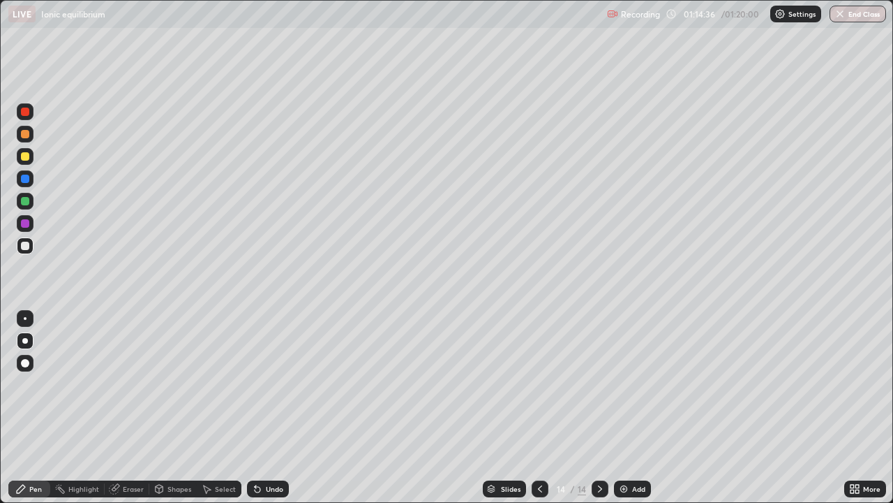
click at [267, 408] on div "Undo" at bounding box center [268, 488] width 42 height 17
click at [854, 11] on button "End Class" at bounding box center [858, 14] width 55 height 17
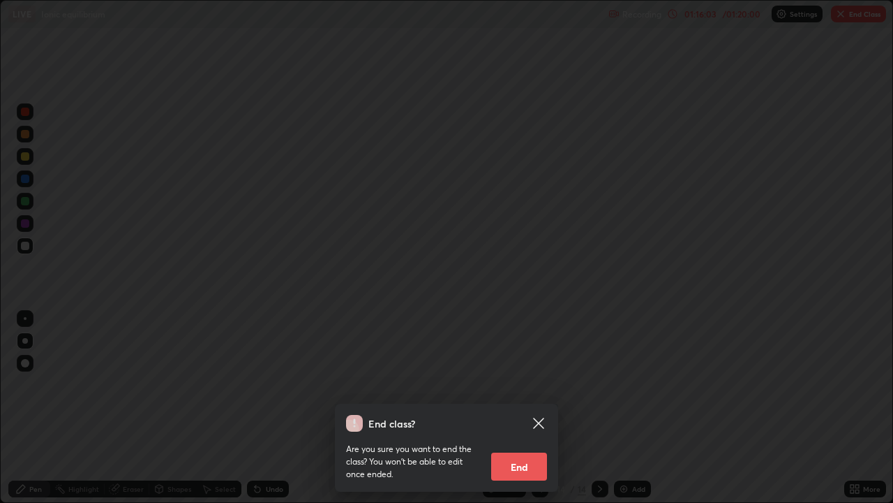
click at [533, 408] on button "End" at bounding box center [519, 466] width 56 height 28
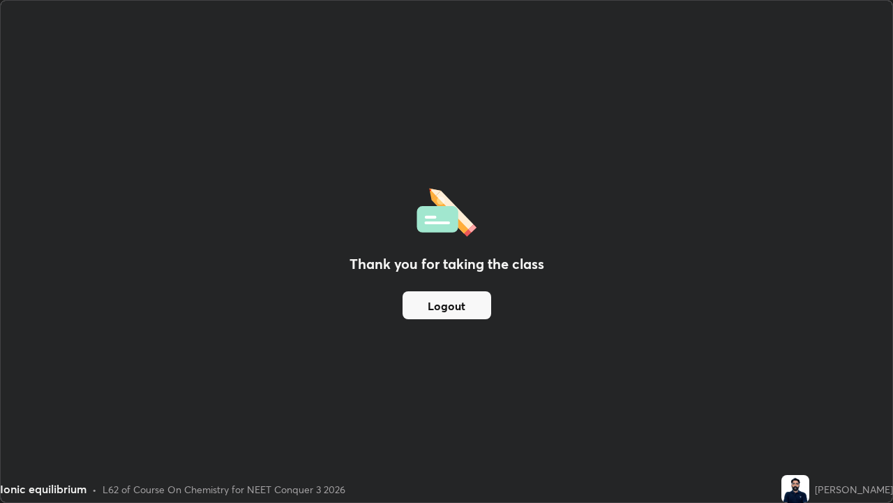
click at [459, 304] on button "Logout" at bounding box center [447, 305] width 89 height 28
